Goal: Task Accomplishment & Management: Complete application form

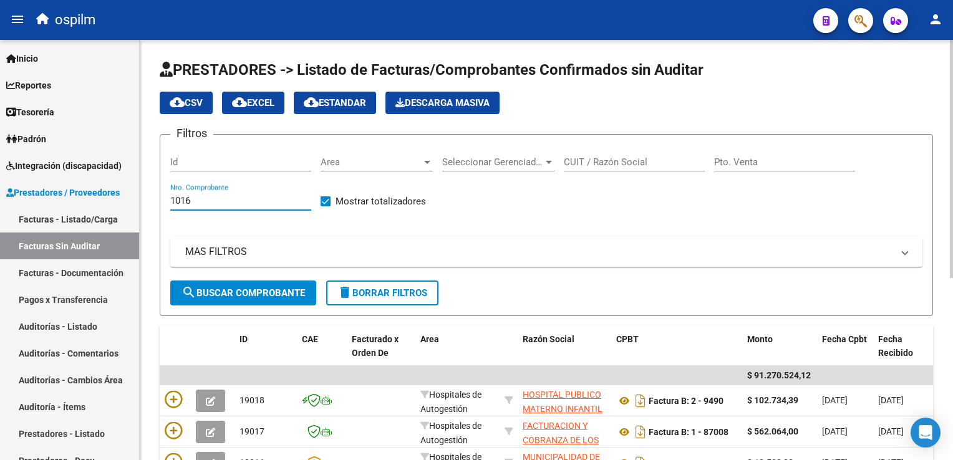
type input "1016"
click at [205, 288] on span "search Buscar Comprobante" at bounding box center [242, 293] width 123 height 11
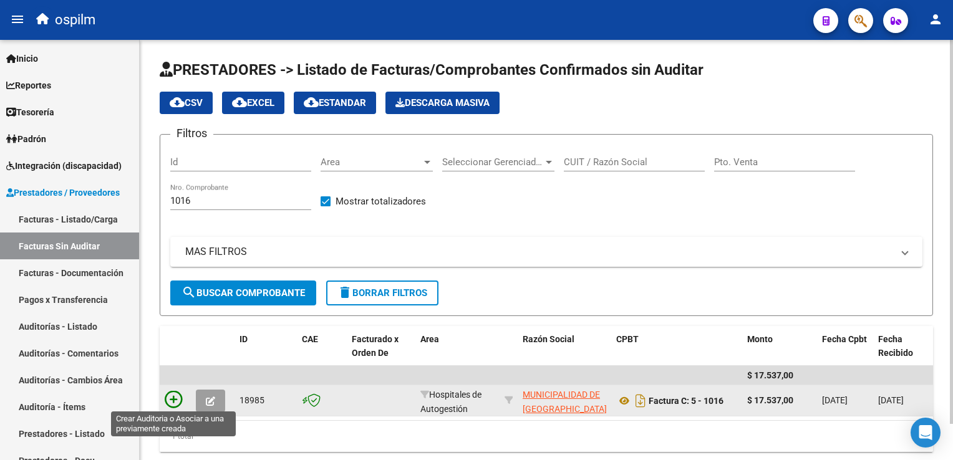
click at [170, 400] on icon at bounding box center [173, 399] width 17 height 17
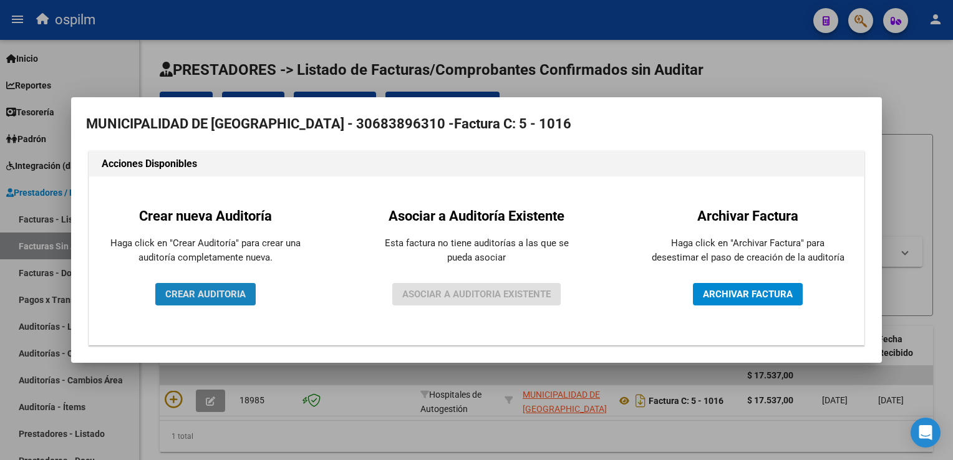
click at [205, 296] on span "CREAR AUDITORIA" at bounding box center [205, 294] width 80 height 11
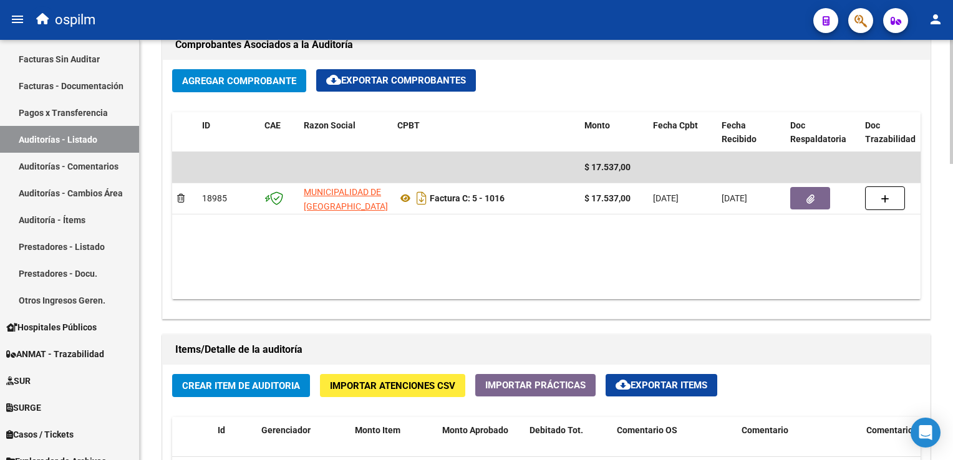
scroll to position [624, 0]
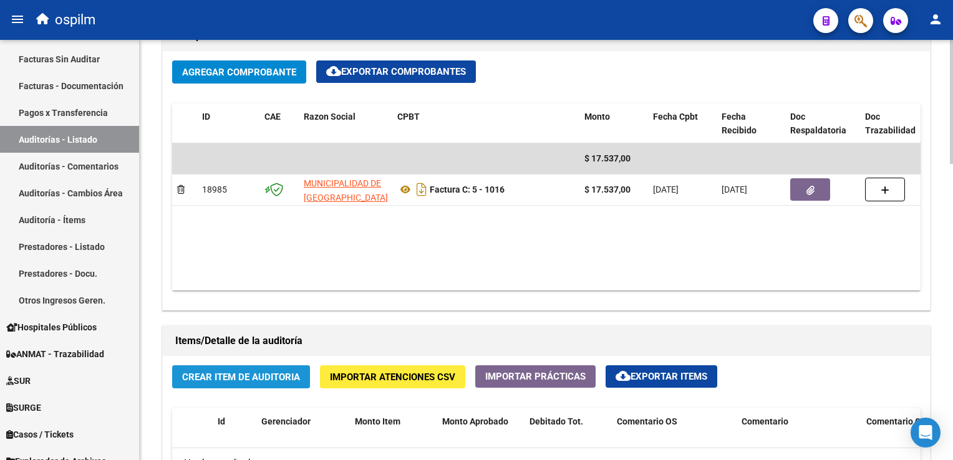
click at [255, 374] on span "Crear Item de Auditoria" at bounding box center [241, 377] width 118 height 11
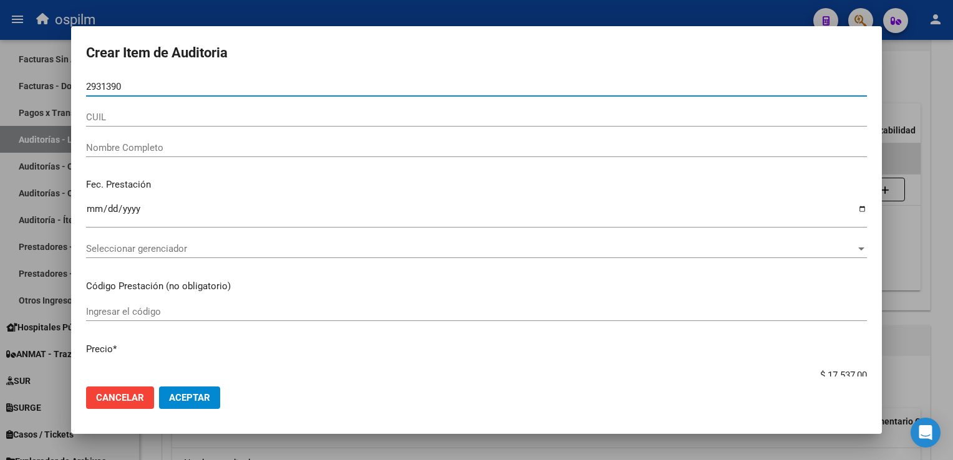
type input "29313908"
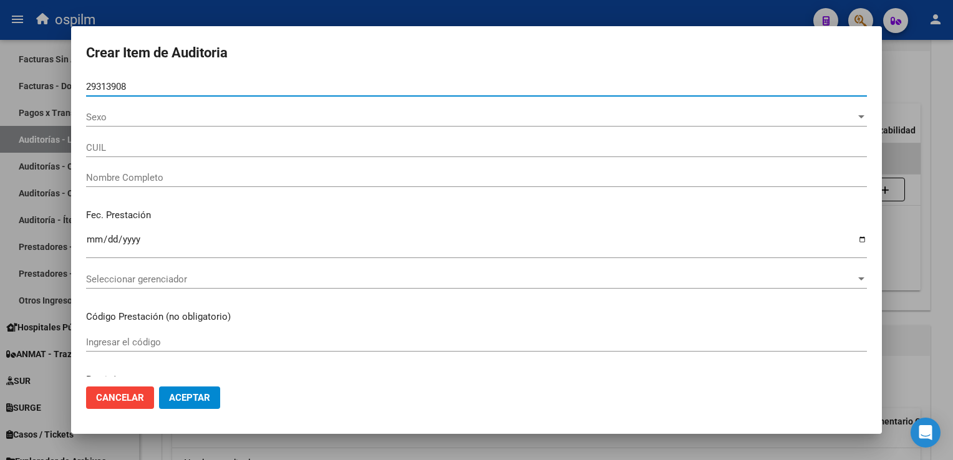
type input "20293139084"
type input "[PERSON_NAME]"
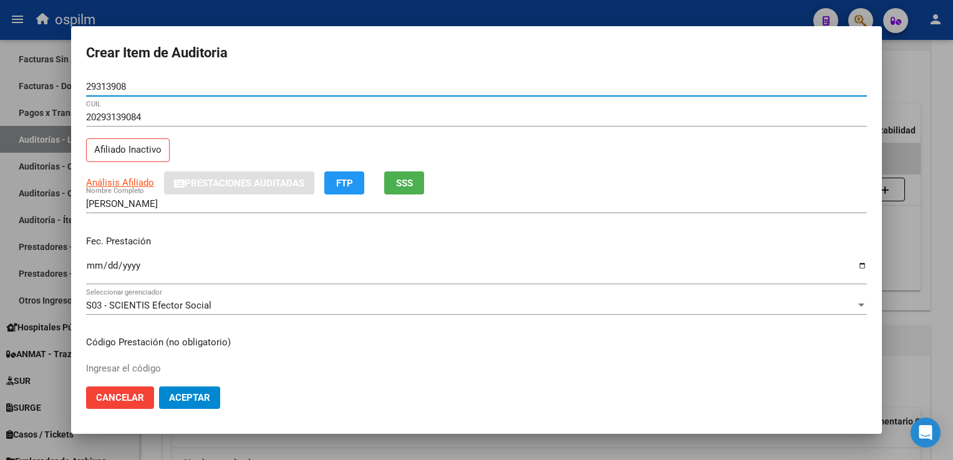
type input "29313908"
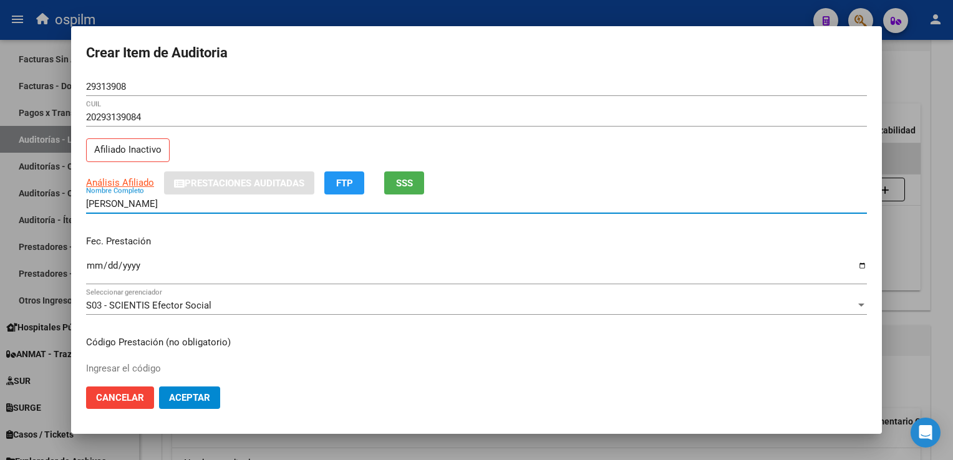
click at [356, 180] on button "FTP" at bounding box center [344, 183] width 40 height 23
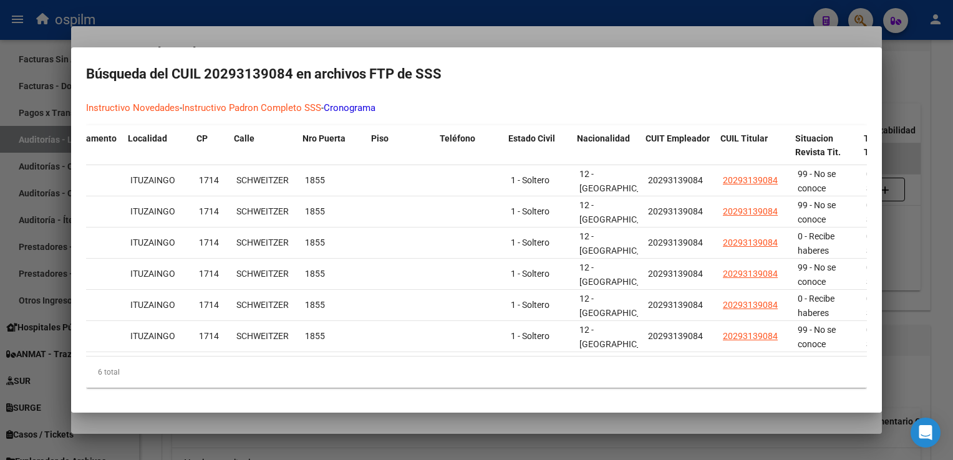
scroll to position [0, 888]
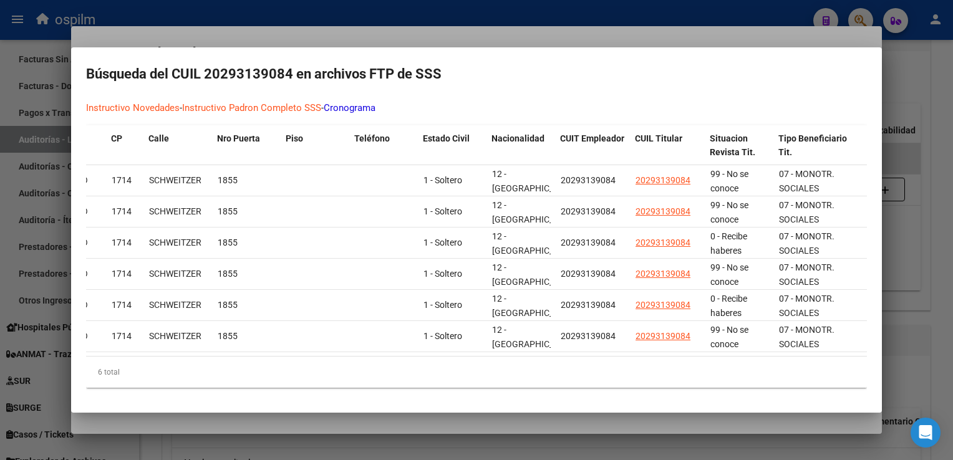
click at [907, 204] on div at bounding box center [476, 230] width 953 height 460
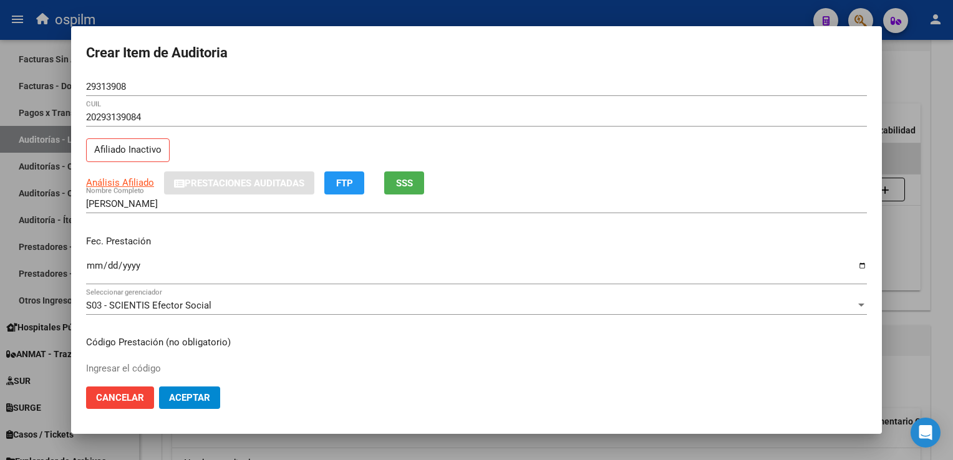
click at [402, 185] on span "SSS" at bounding box center [404, 183] width 17 height 11
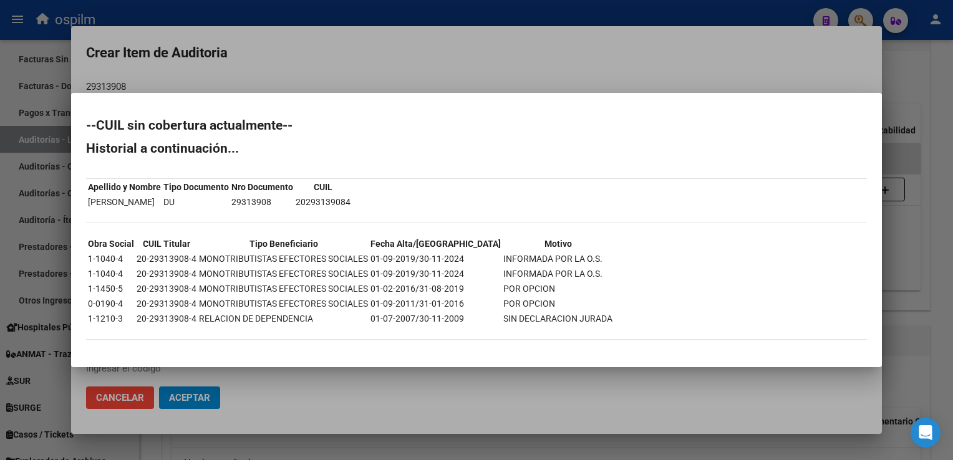
click at [927, 156] on div at bounding box center [476, 230] width 953 height 460
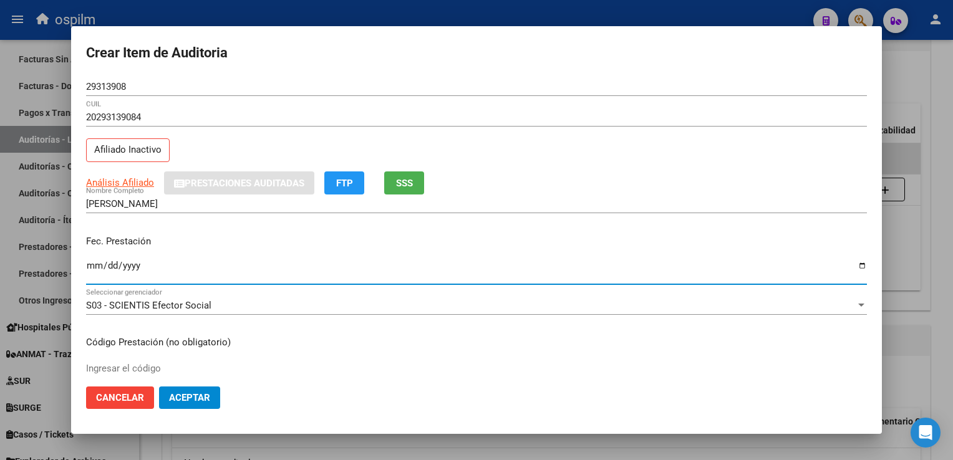
click at [99, 266] on input "Ingresar la fecha" at bounding box center [476, 271] width 781 height 20
type input "[DATE]"
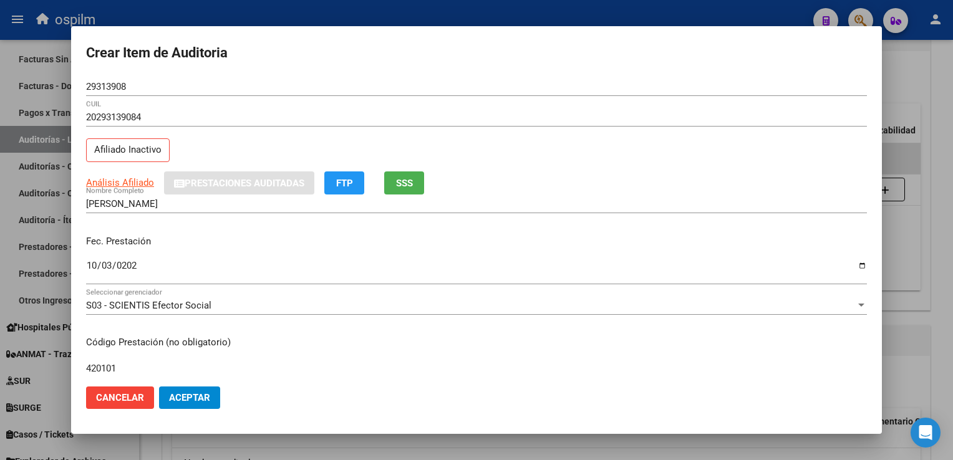
type input "420101"
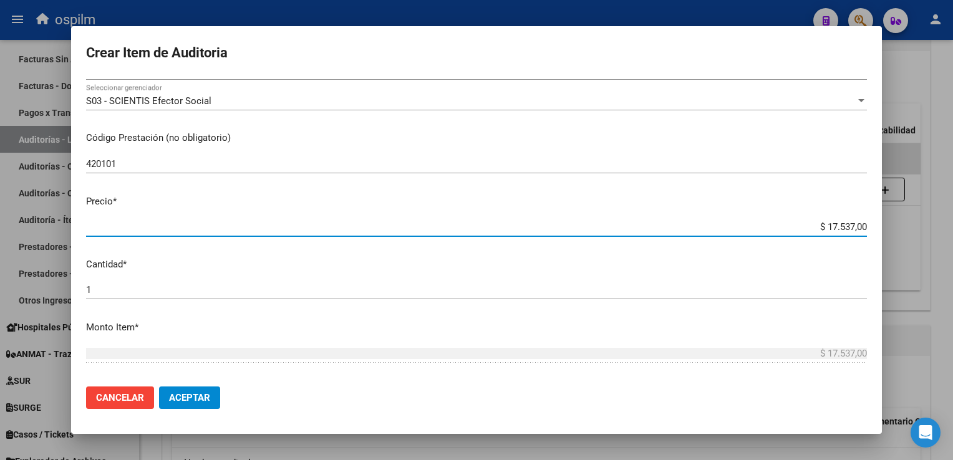
type input "$ 0,04"
type input "$ 0,40"
type input "$ 4,02"
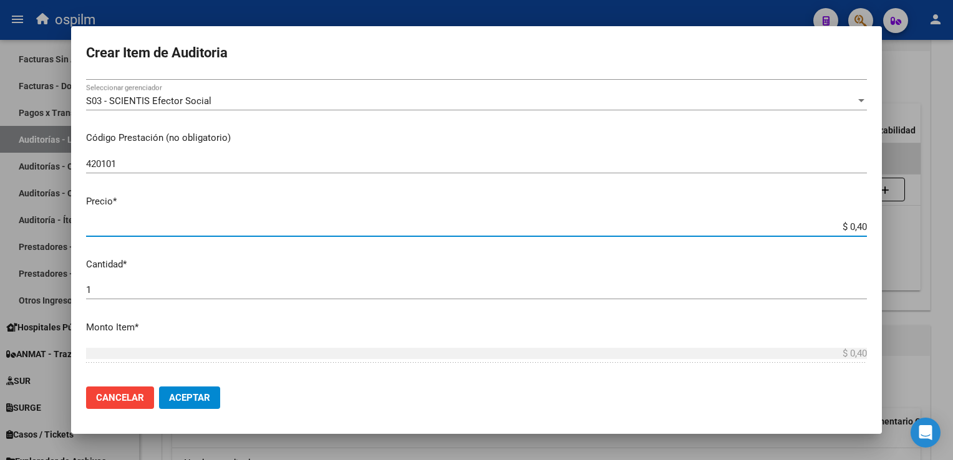
type input "$ 4,02"
type input "$ 40,29"
type input "$ 402,90"
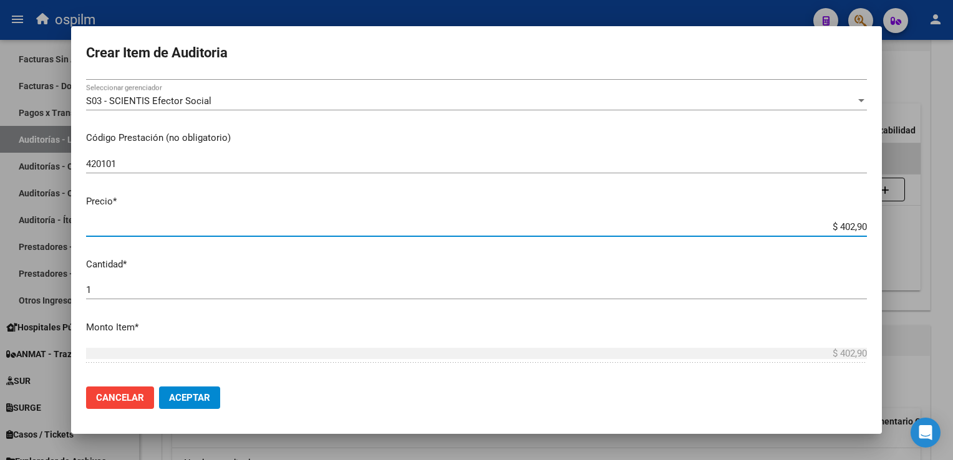
type input "$ 4.029,00"
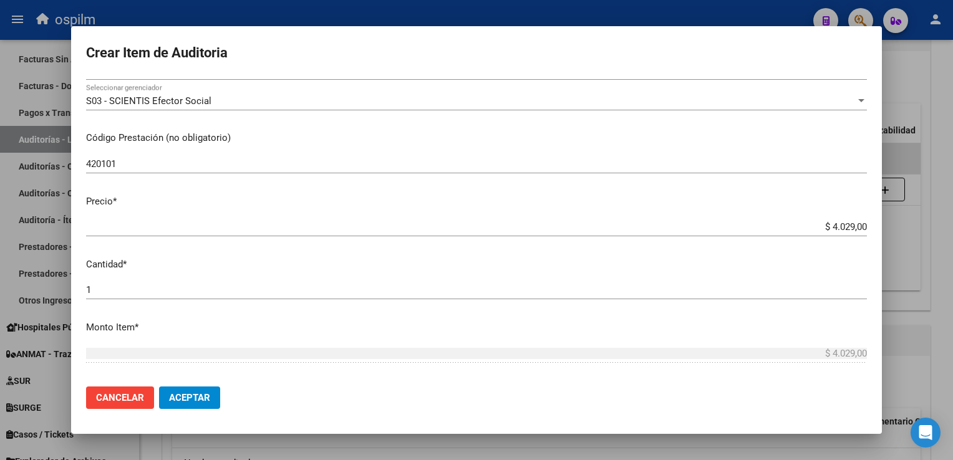
scroll to position [394, 0]
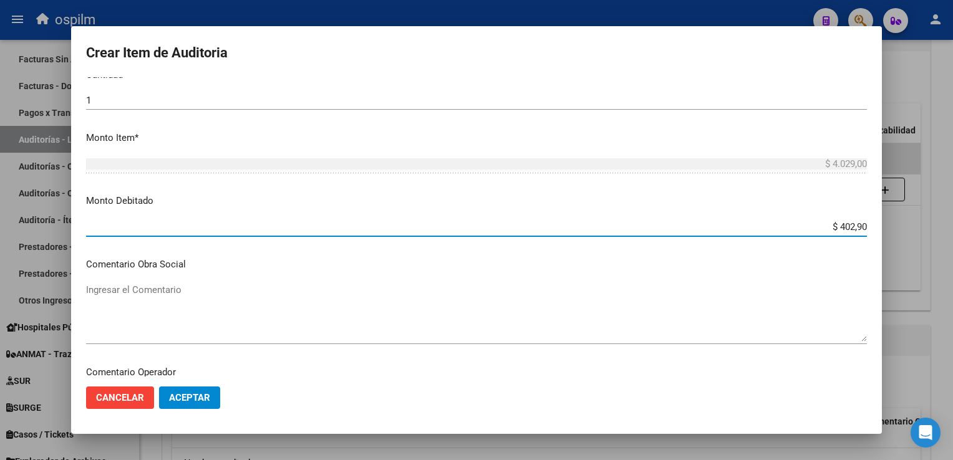
type input "$ 4.029,00"
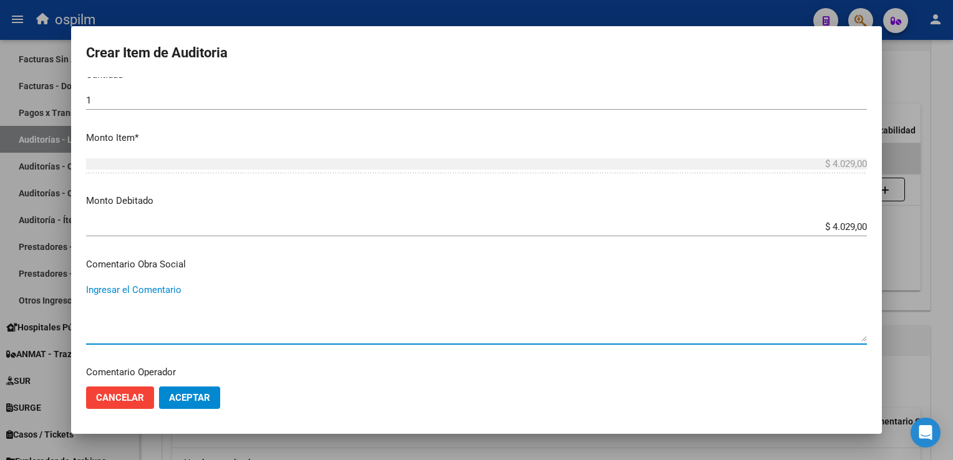
scroll to position [565, 0]
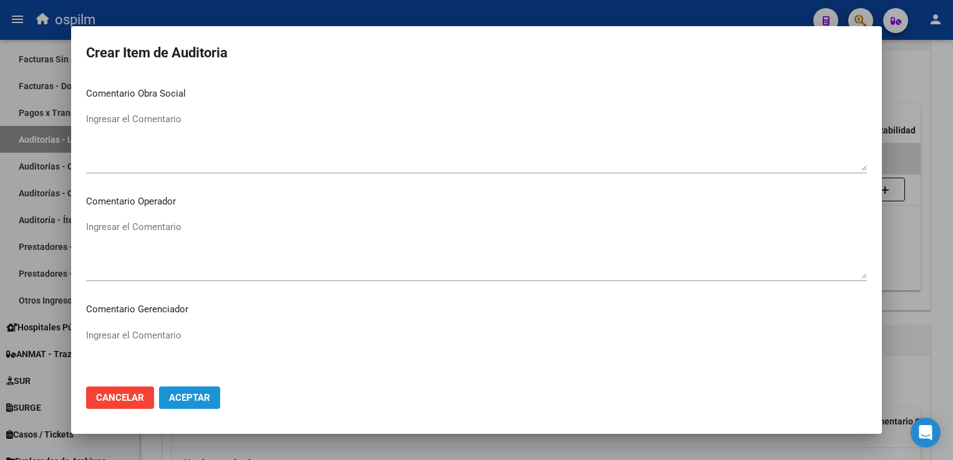
click at [186, 395] on span "Aceptar" at bounding box center [189, 397] width 41 height 11
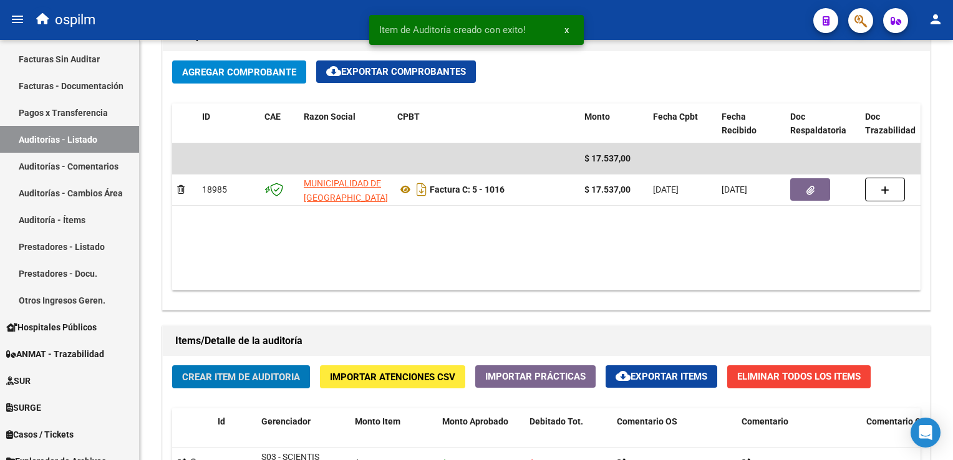
scroll to position [624, 0]
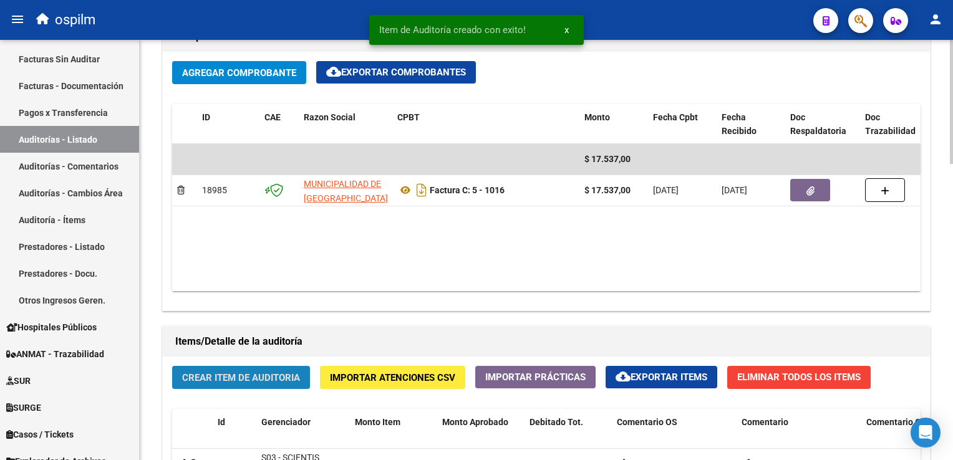
click at [222, 378] on span "Crear Item de Auditoria" at bounding box center [241, 377] width 118 height 11
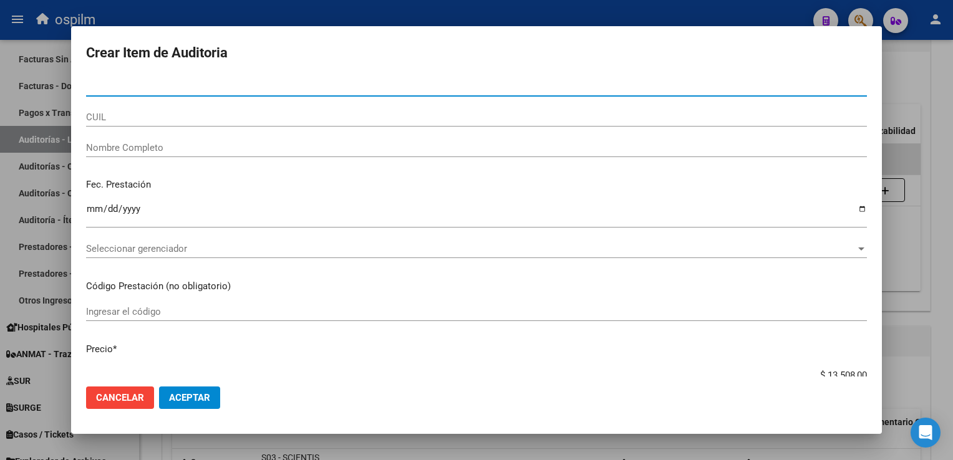
click at [896, 70] on div at bounding box center [476, 230] width 953 height 460
